Goal: Find contact information: Find contact information

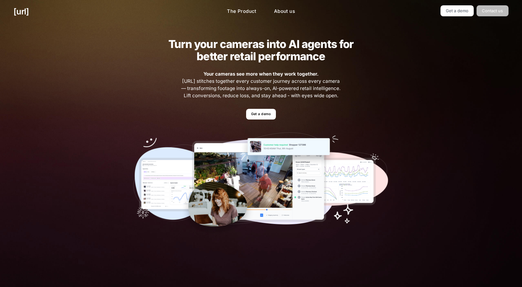
click at [509, 15] on link "Contact us" at bounding box center [493, 10] width 32 height 11
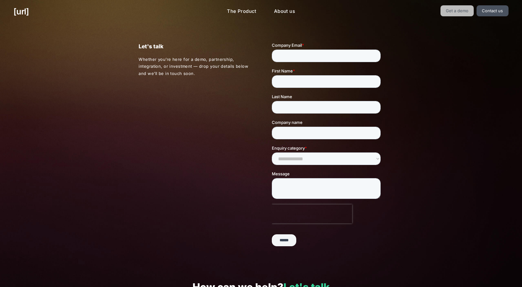
click at [474, 8] on link "Get a demo" at bounding box center [458, 10] width 34 height 11
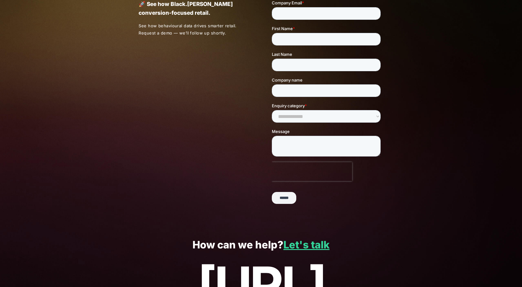
scroll to position [101, 0]
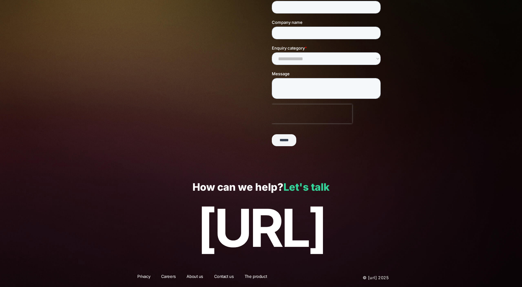
click at [315, 184] on link "Let's talk" at bounding box center [306, 187] width 46 height 12
